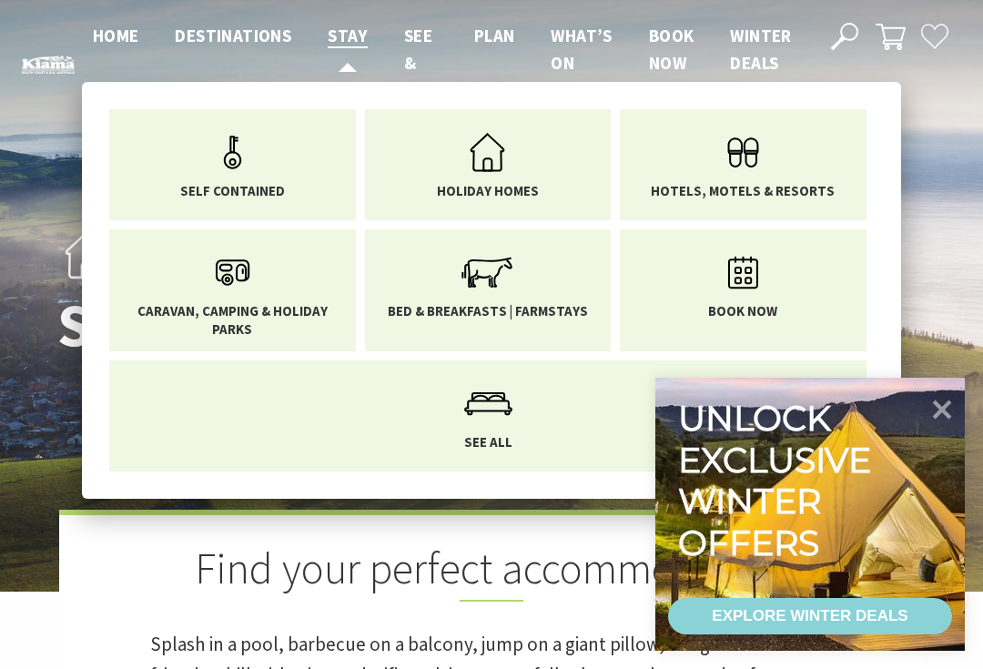
click at [346, 45] on span "Stay" at bounding box center [348, 36] width 40 height 22
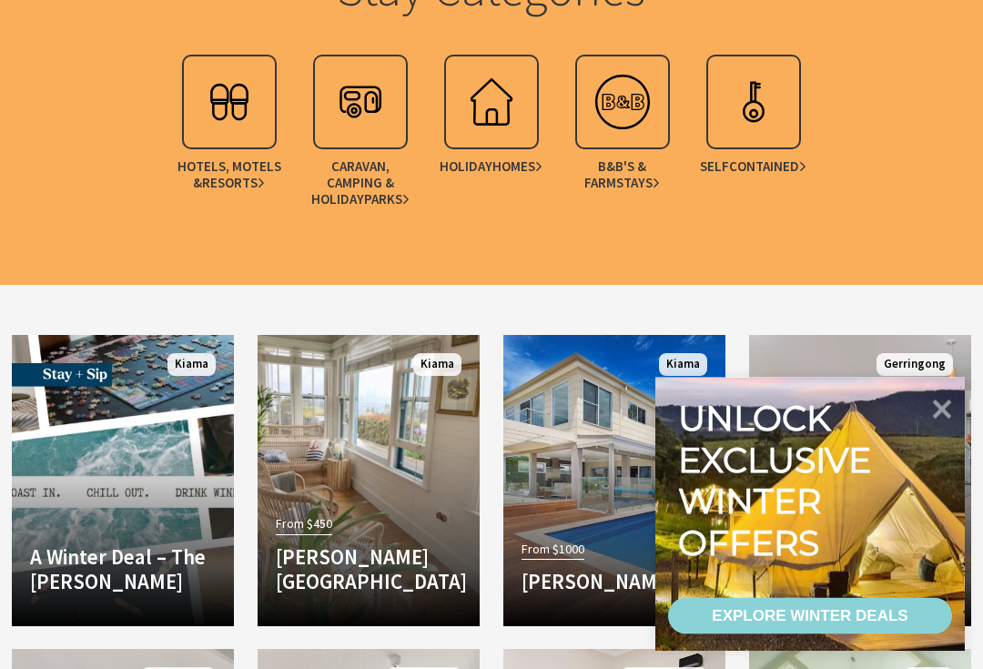
scroll to position [2247, 0]
click at [936, 419] on icon at bounding box center [942, 409] width 19 height 19
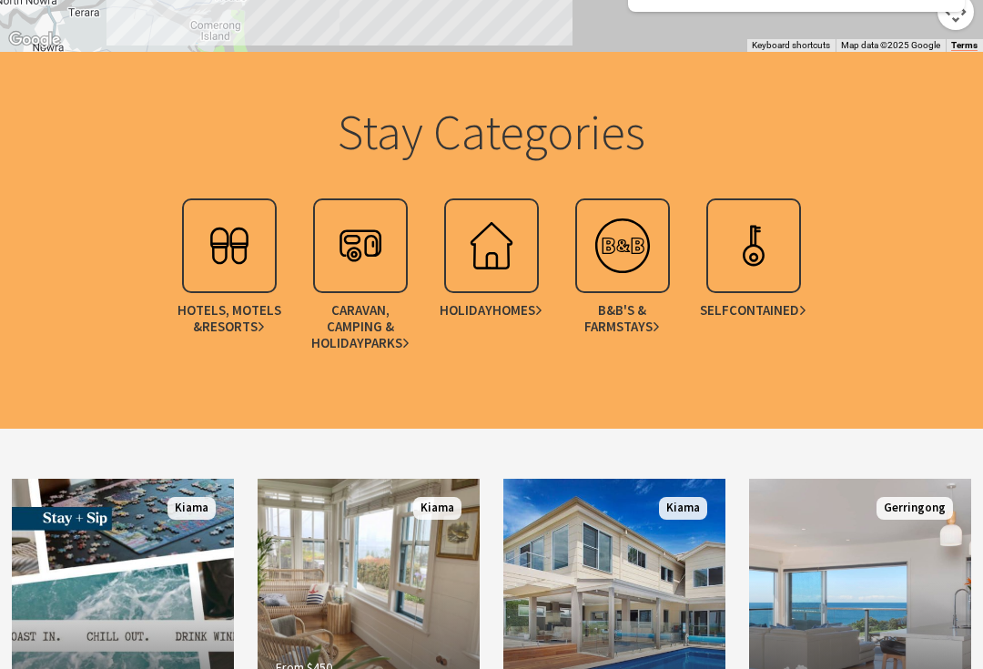
scroll to position [2103, 0]
click at [736, 235] on img at bounding box center [753, 245] width 73 height 73
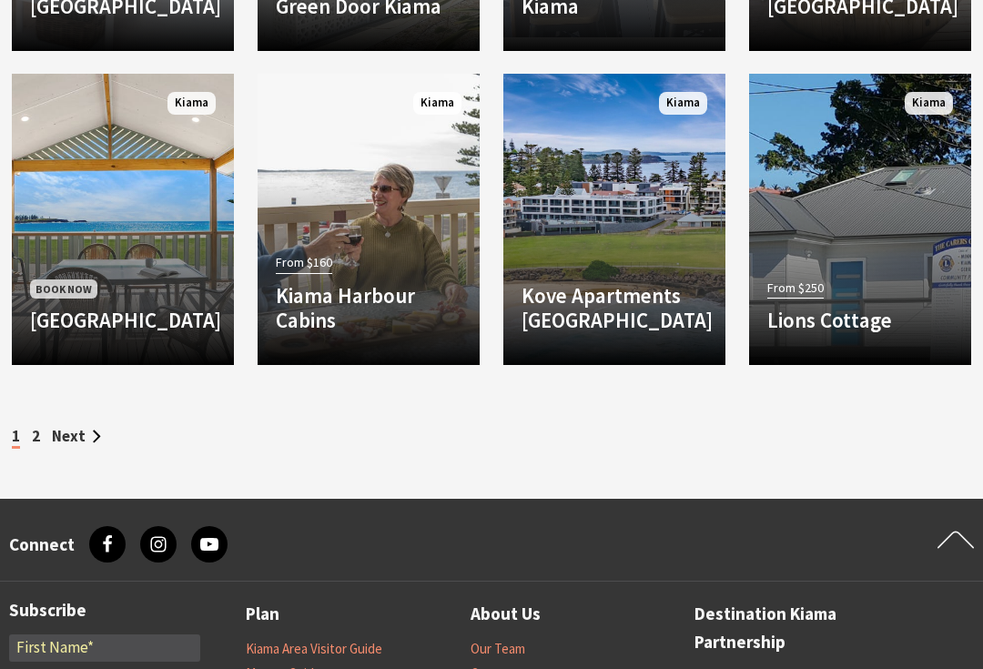
scroll to position [2441, 0]
click at [430, 249] on div "From $160 Kiama Harbour Cabins Imagine waking up in your luxurious cabin overlo…" at bounding box center [369, 297] width 222 height 97
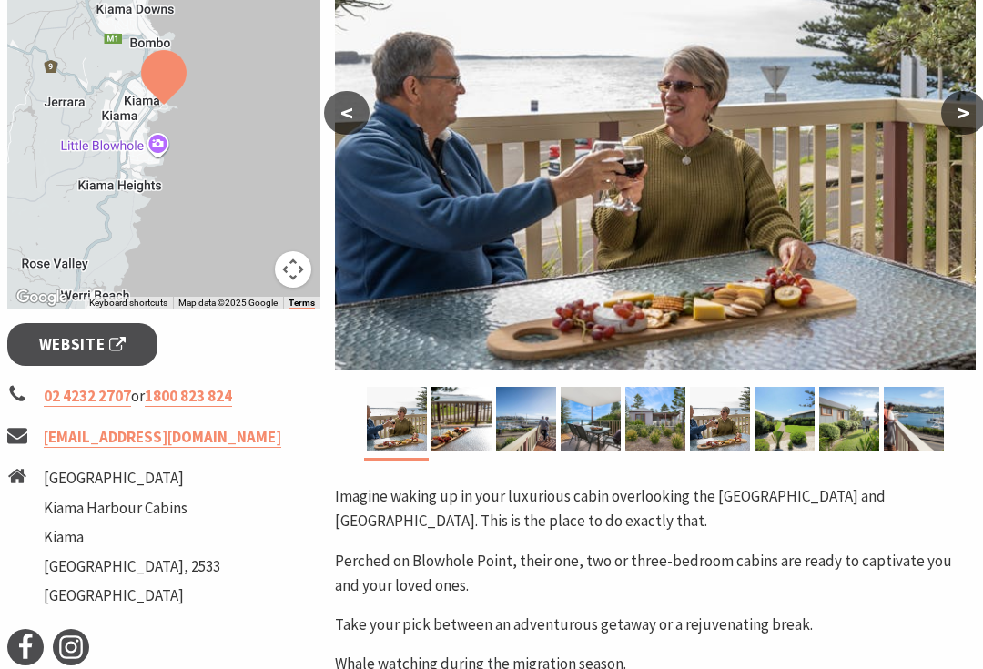
scroll to position [430, 0]
click at [112, 346] on span "Website" at bounding box center [82, 344] width 87 height 25
